Goal: Information Seeking & Learning: Learn about a topic

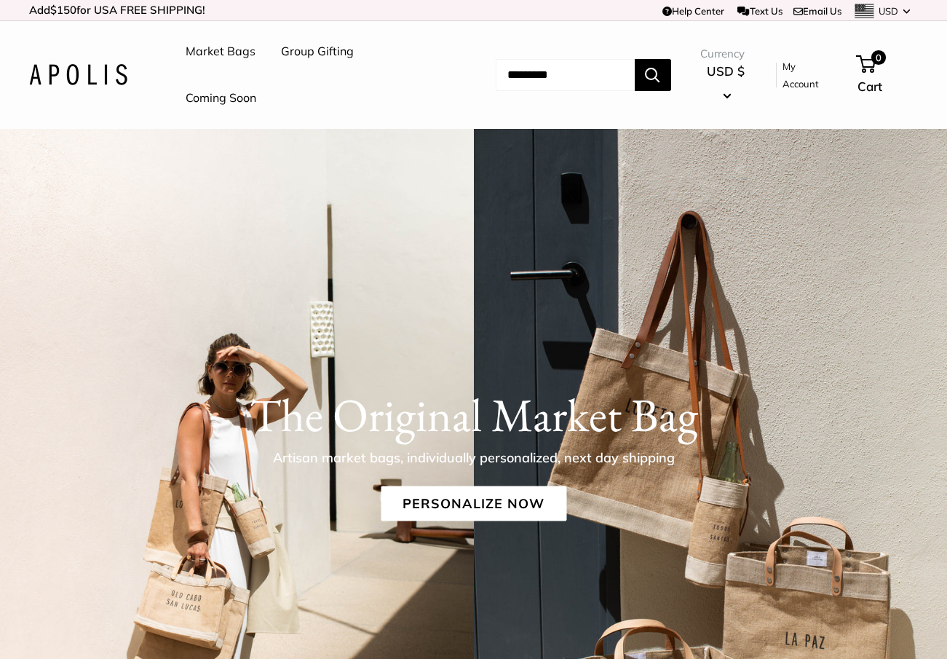
click at [108, 79] on img at bounding box center [78, 74] width 98 height 21
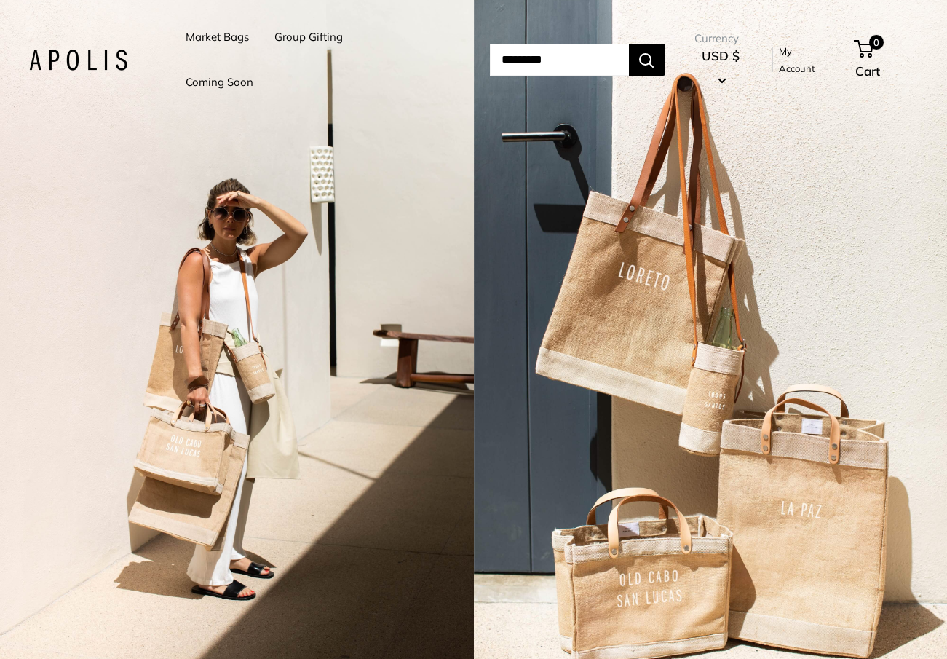
click at [213, 39] on link "Market Bags" at bounding box center [217, 37] width 63 height 20
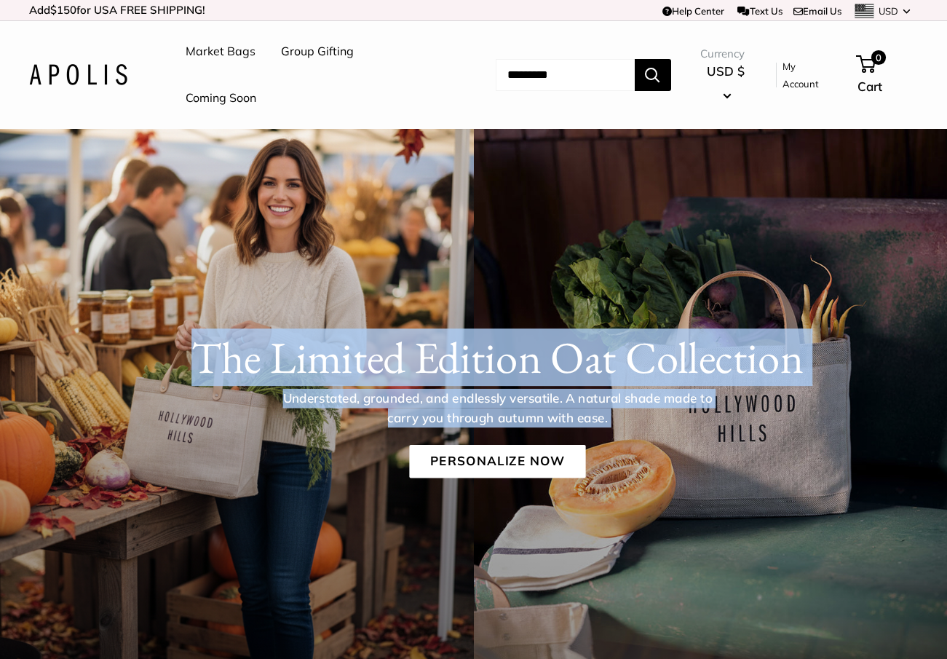
drag, startPoint x: 200, startPoint y: 361, endPoint x: 692, endPoint y: 433, distance: 497.2
click at [691, 434] on div "The Limited Edition Oat Collection Understated, grounded, and endlessly versati…" at bounding box center [496, 404] width 899 height 146
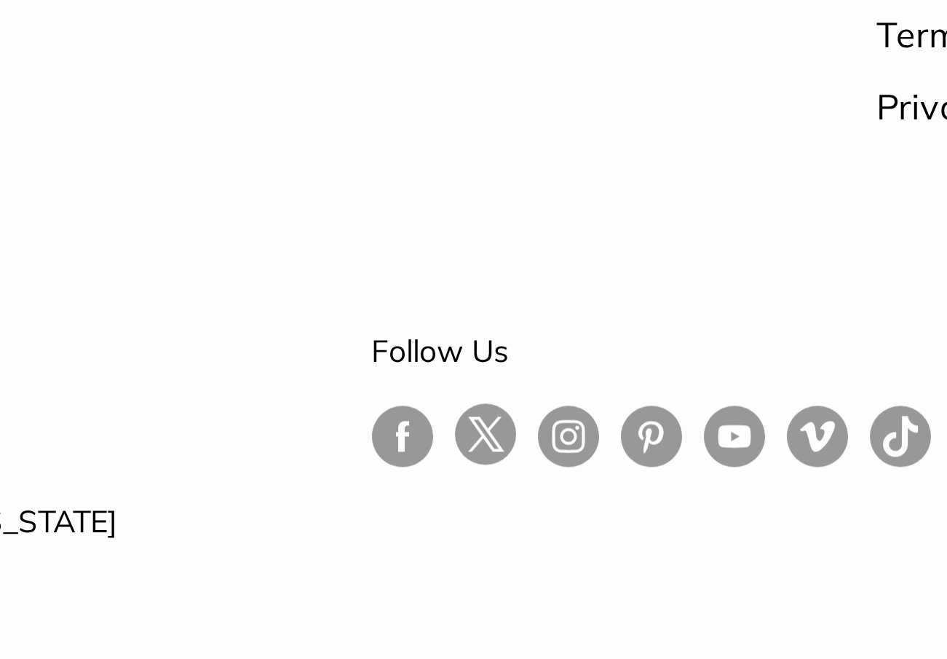
scroll to position [3874, 0]
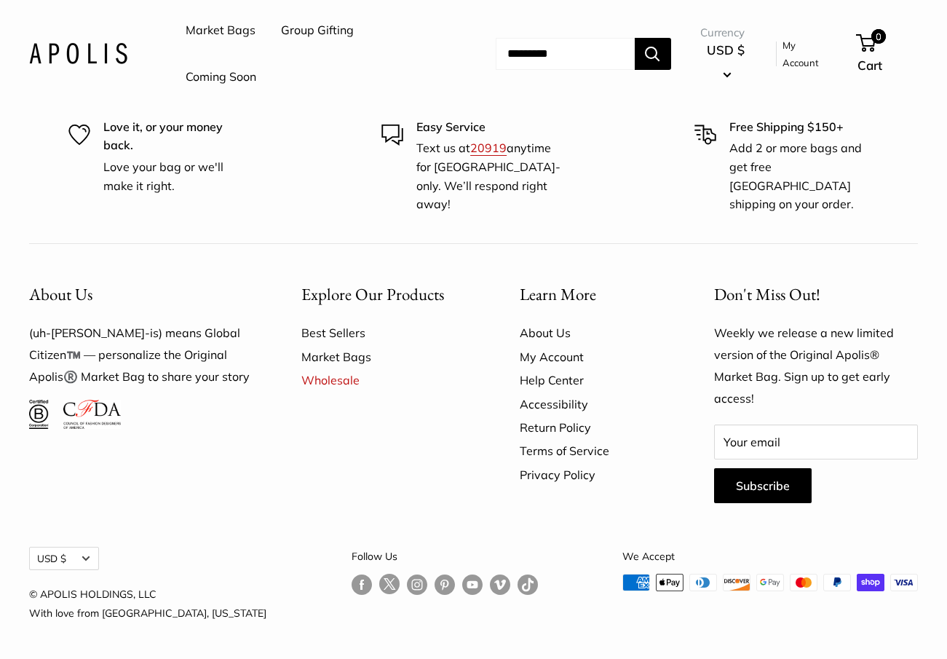
click at [540, 330] on link "About Us" at bounding box center [591, 332] width 143 height 23
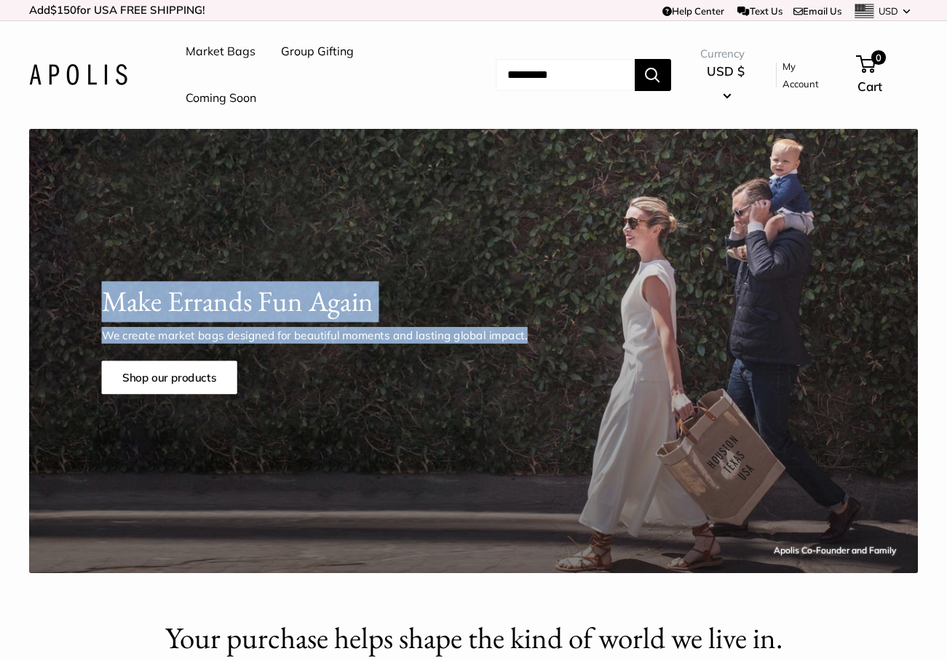
drag, startPoint x: 104, startPoint y: 299, endPoint x: 528, endPoint y: 335, distance: 425.1
click at [528, 336] on div "Make Errands Fun Again We create market bags designed for beautiful moments and…" at bounding box center [495, 337] width 844 height 112
copy div "Make Errands Fun Again We create market bags designed for beautiful moments and…"
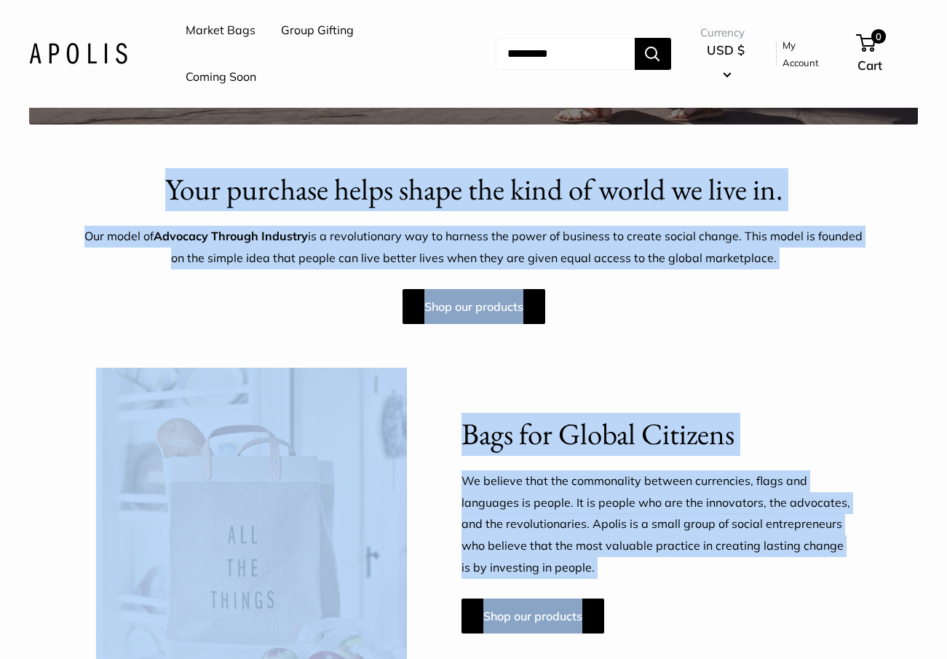
scroll to position [514, 0]
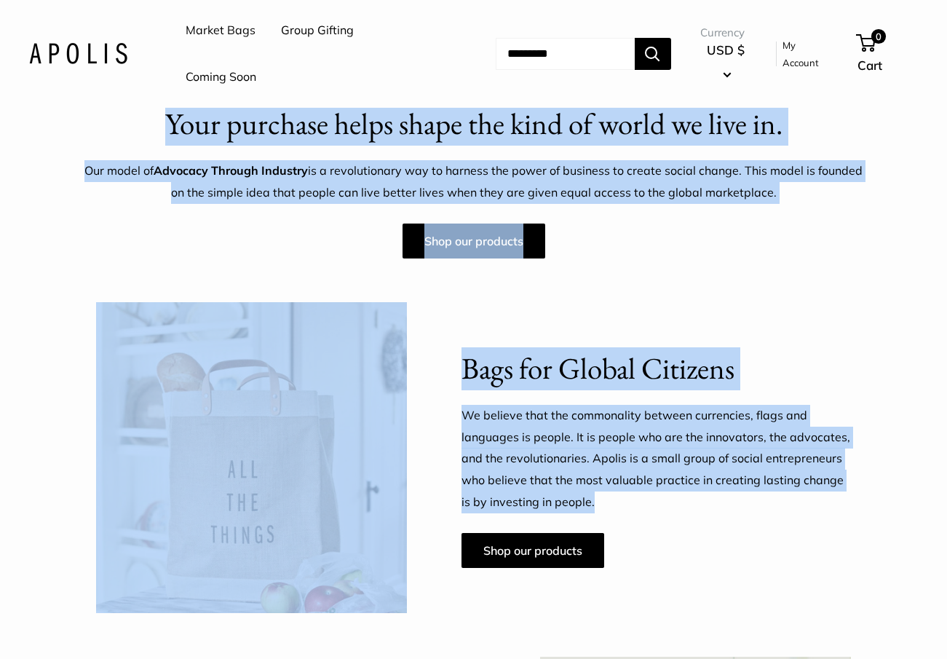
drag, startPoint x: 159, startPoint y: 259, endPoint x: 665, endPoint y: 495, distance: 558.7
copy main "Your purchase helps shape the kind of world we live in. Our model of Advocacy T…"
